Goal: Navigation & Orientation: Find specific page/section

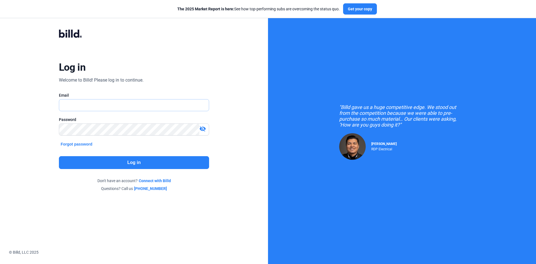
type input "[EMAIL_ADDRESS][DOMAIN_NAME]"
click at [193, 165] on button "Log in" at bounding box center [134, 162] width 150 height 13
type input "[EMAIL_ADDRESS][DOMAIN_NAME]"
click at [151, 164] on button "Log in" at bounding box center [134, 162] width 150 height 13
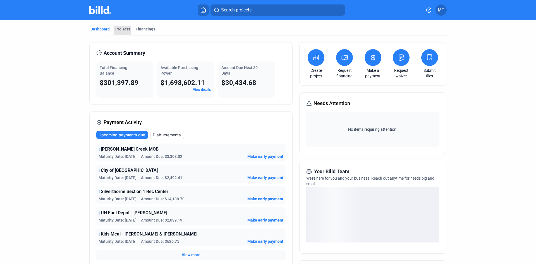
click at [118, 27] on div "Projects" at bounding box center [122, 29] width 15 height 6
